Goal: Navigation & Orientation: Understand site structure

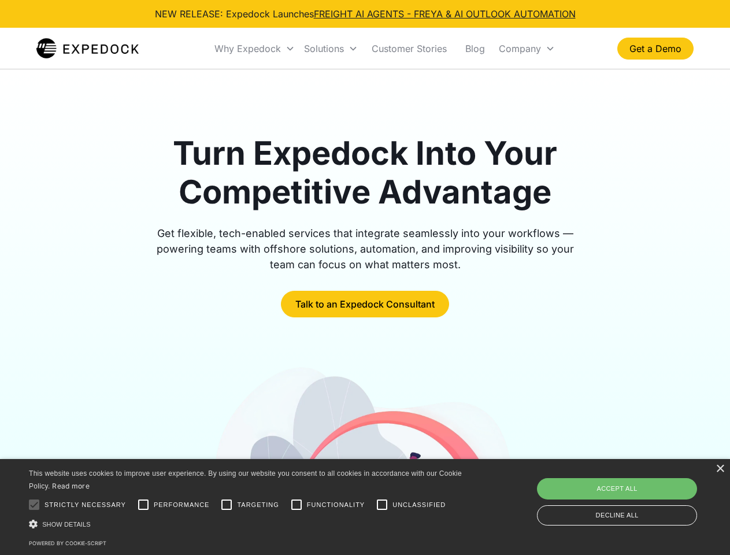
click at [255, 49] on div "Why Expedock" at bounding box center [247, 49] width 66 height 12
click at [331, 49] on div "Solutions" at bounding box center [324, 49] width 40 height 12
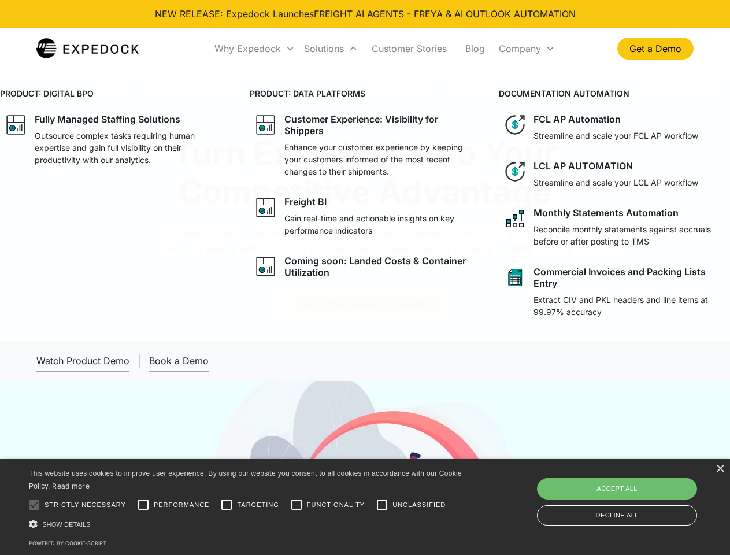
click at [527, 49] on div "Company" at bounding box center [520, 49] width 42 height 12
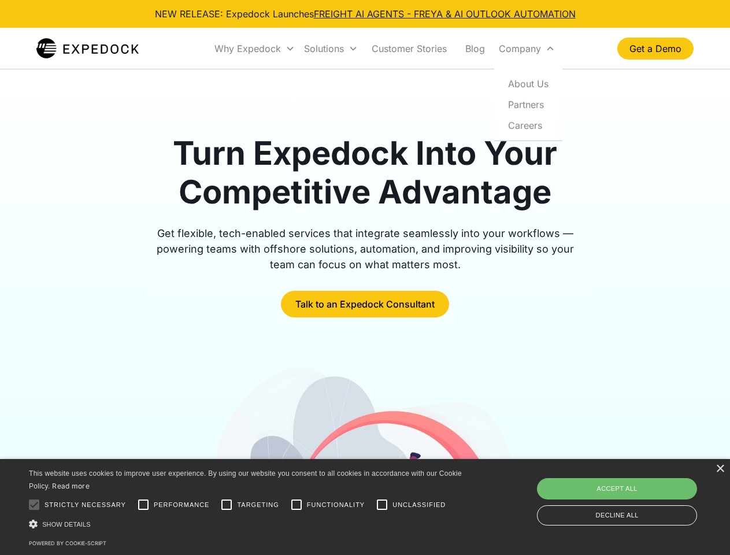
click at [34, 505] on div at bounding box center [34, 504] width 23 height 23
click at [143, 505] on input "Performance" at bounding box center [143, 504] width 23 height 23
checkbox input "true"
click at [227, 505] on input "Targeting" at bounding box center [226, 504] width 23 height 23
checkbox input "true"
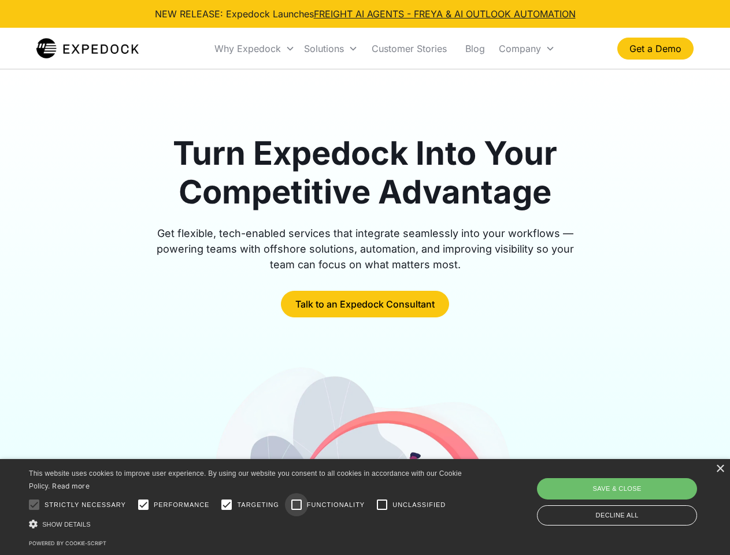
click at [297, 505] on input "Functionality" at bounding box center [296, 504] width 23 height 23
checkbox input "true"
click at [382, 505] on input "Unclassified" at bounding box center [381, 504] width 23 height 23
checkbox input "true"
click at [247, 524] on div "Show details Hide details" at bounding box center [247, 524] width 437 height 12
